Goal: Task Accomplishment & Management: Complete application form

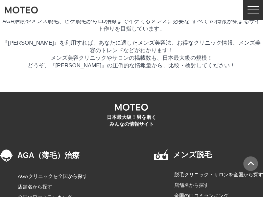
scroll to position [1228, 0]
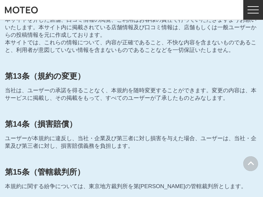
scroll to position [1642, 0]
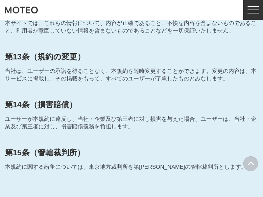
type input "服部生実"
type input "0644009311"
type input "r.hattori@mackarel.jp"
type textarea "ご担当者　様 はじめまして！ mackarel（マカレル）株式会社の服部でございます。 弊社ECコンテンツ制作・システム開発会社でしたので、 この度貴社にて外…"
type input "服部"
